Goal: Navigation & Orientation: Find specific page/section

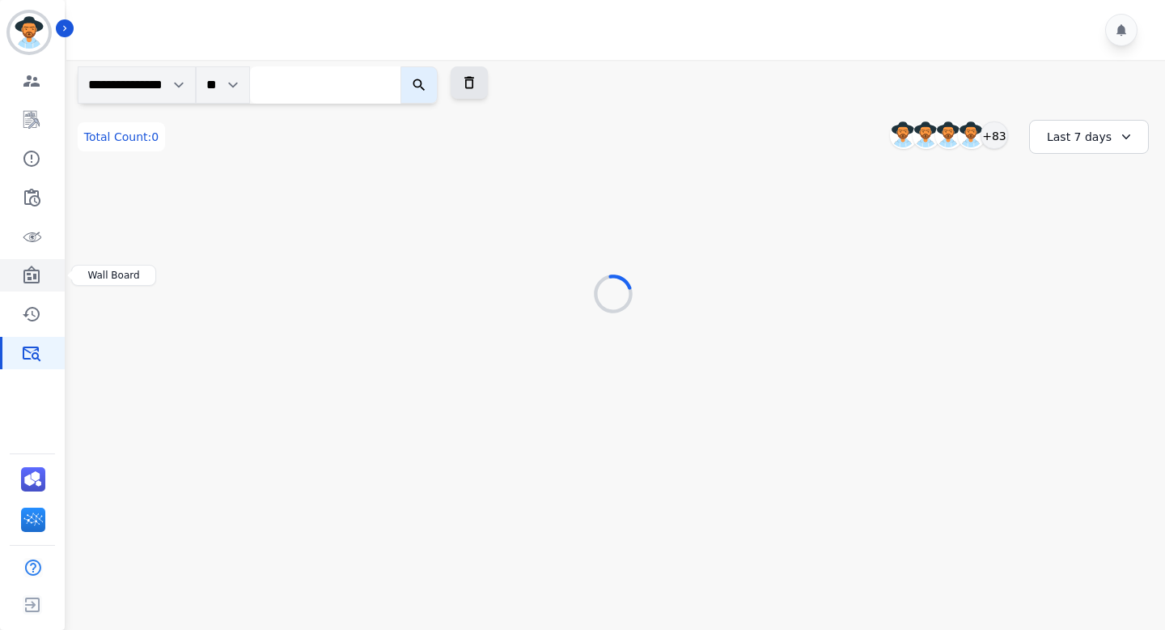
click at [34, 278] on icon "Sidebar" at bounding box center [31, 274] width 16 height 18
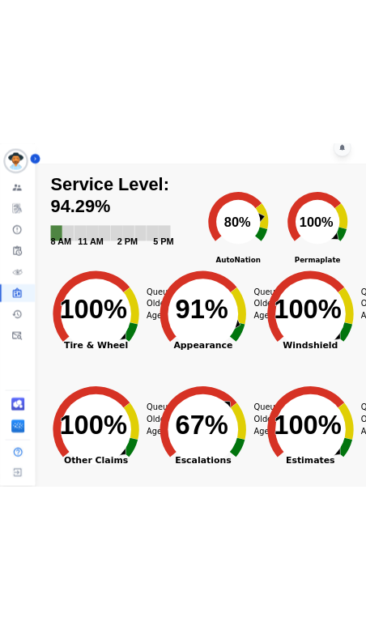
scroll to position [23, 0]
